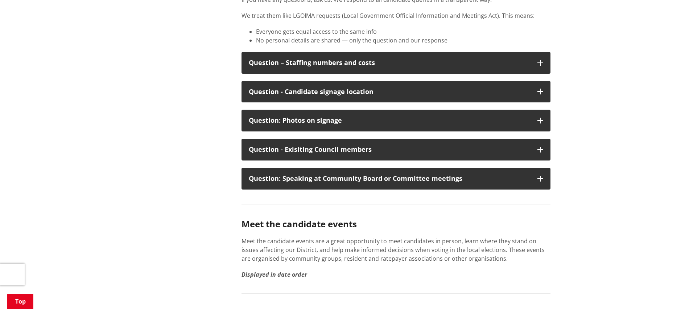
scroll to position [1122, 0]
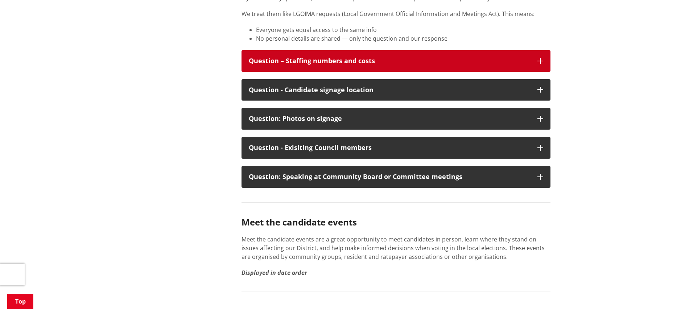
click at [543, 58] on icon "button" at bounding box center [541, 61] width 6 height 6
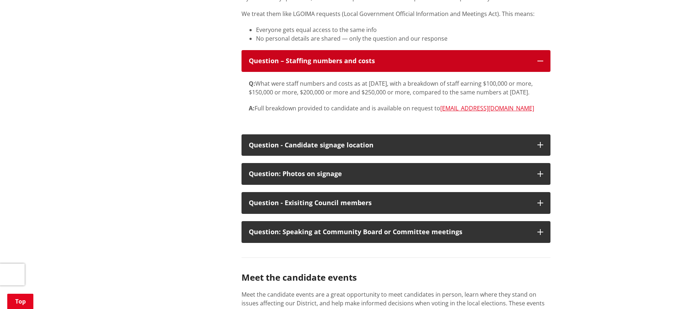
click at [543, 58] on icon "button" at bounding box center [541, 61] width 6 height 6
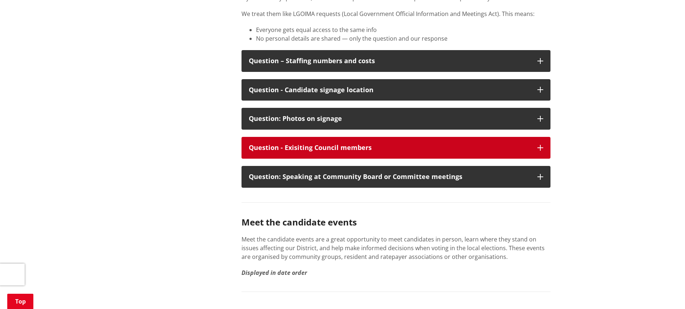
click at [541, 145] on icon "button" at bounding box center [541, 148] width 6 height 6
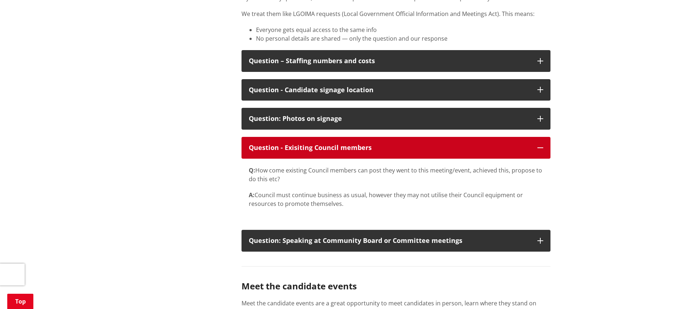
click at [541, 145] on icon "button" at bounding box center [541, 148] width 6 height 6
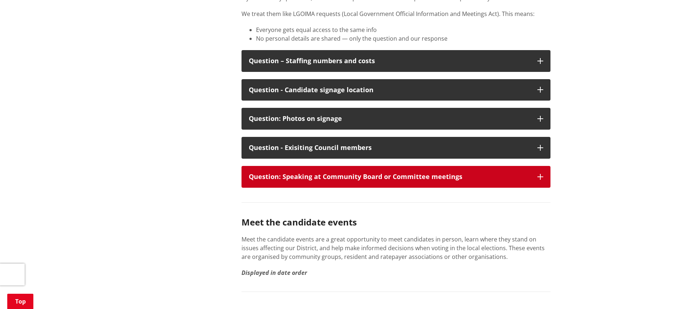
click at [543, 174] on icon "button" at bounding box center [541, 177] width 6 height 6
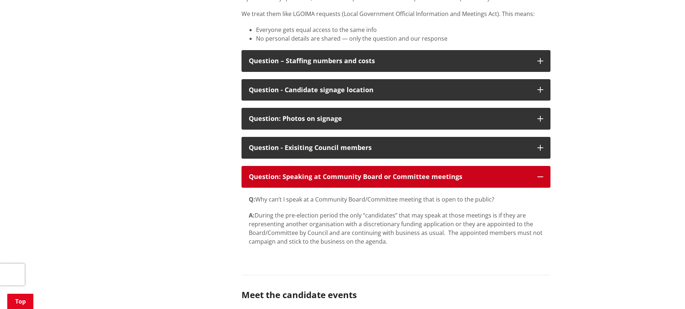
click at [543, 174] on icon "button" at bounding box center [541, 177] width 6 height 6
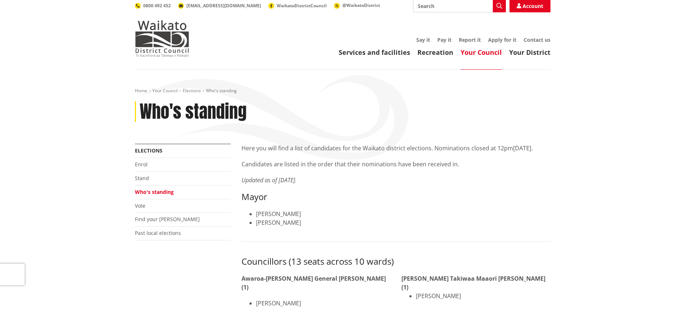
scroll to position [0, 0]
